Goal: Task Accomplishment & Management: Manage account settings

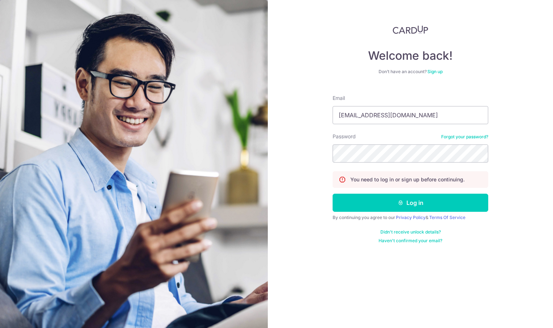
click at [412, 205] on button "Log in" at bounding box center [411, 203] width 156 height 18
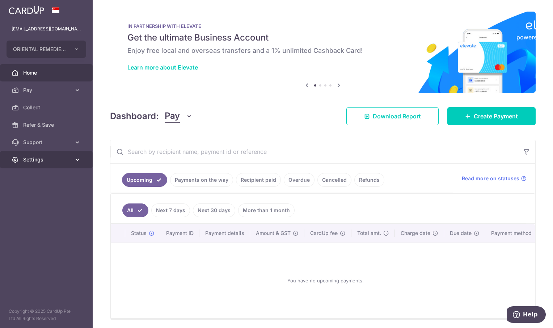
click at [30, 158] on span "Settings" at bounding box center [47, 159] width 48 height 7
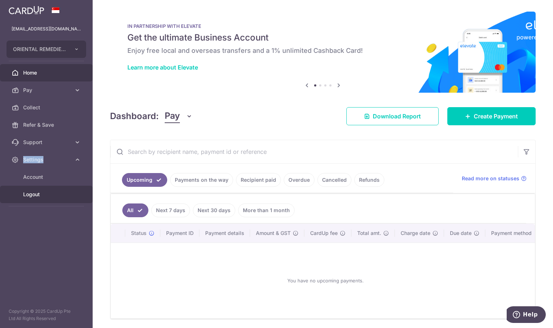
drag, startPoint x: 30, startPoint y: 158, endPoint x: 32, endPoint y: 194, distance: 35.5
click at [32, 194] on span "Logout" at bounding box center [47, 194] width 48 height 7
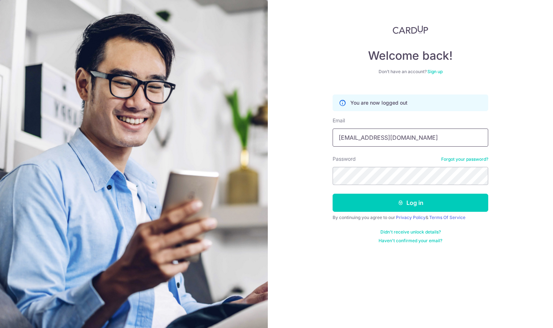
click at [387, 135] on input "[EMAIL_ADDRESS][DOMAIN_NAME]" at bounding box center [411, 138] width 156 height 18
type input "meirongchen+ori@orientalremediesgroup.com"
click at [431, 208] on button "Log in" at bounding box center [411, 203] width 156 height 18
